Goal: Use online tool/utility: Utilize a website feature to perform a specific function

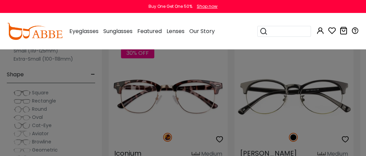
scroll to position [340, 0]
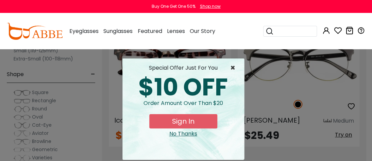
click at [230, 67] on span "×" at bounding box center [234, 68] width 9 height 8
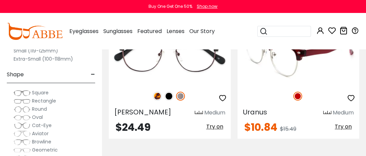
scroll to position [510, 0]
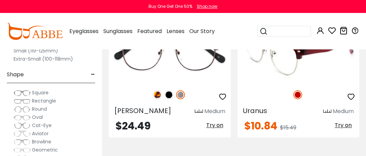
click at [342, 125] on span "Try on" at bounding box center [343, 125] width 17 height 8
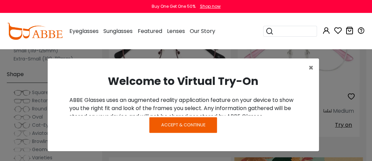
click at [176, 124] on span "Accept & Continue" at bounding box center [183, 125] width 44 height 6
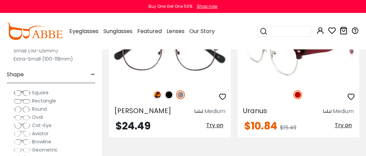
click at [340, 125] on span "Try on" at bounding box center [343, 125] width 17 height 8
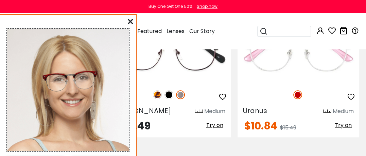
scroll to position [544, 0]
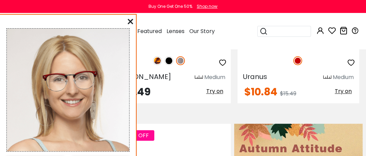
click at [78, 68] on img at bounding box center [70, 82] width 62 height 34
click at [130, 20] on icon at bounding box center [130, 21] width 5 height 5
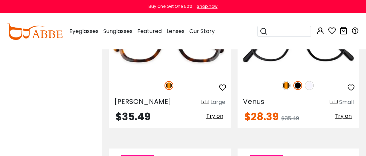
scroll to position [0, 0]
